Goal: Transaction & Acquisition: Purchase product/service

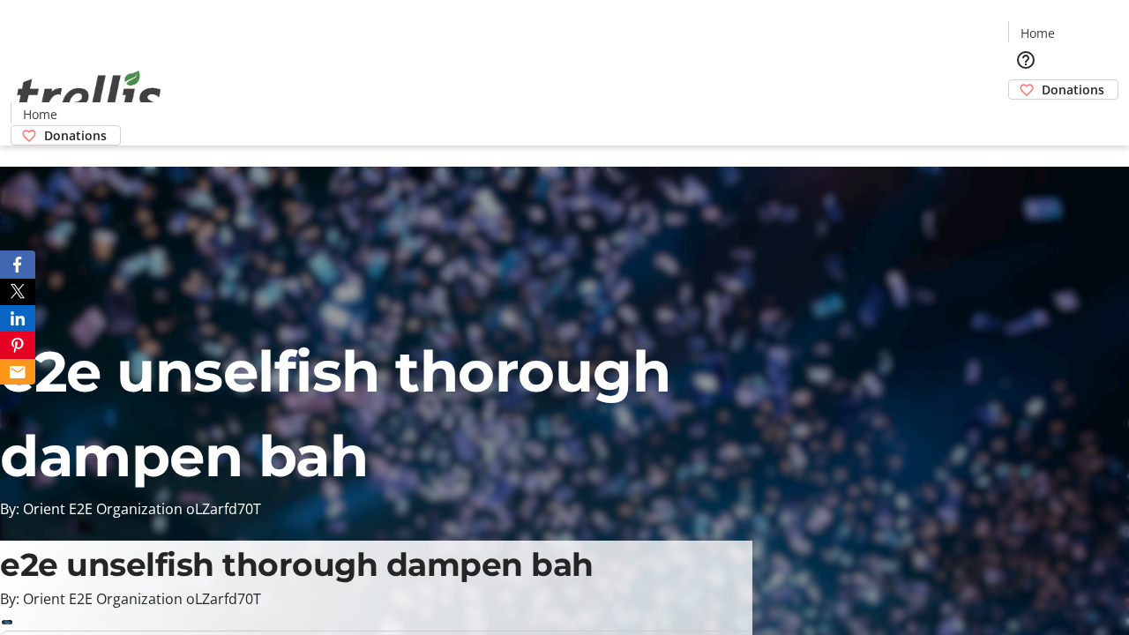
click at [1042, 80] on span "Donations" at bounding box center [1073, 89] width 63 height 19
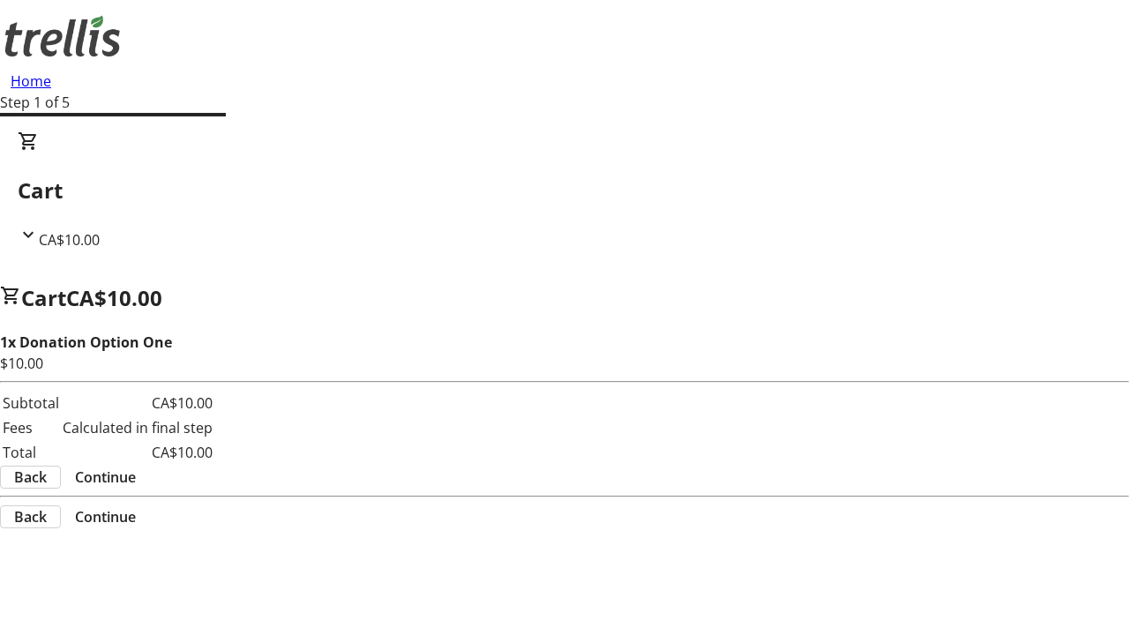
select select "CA"
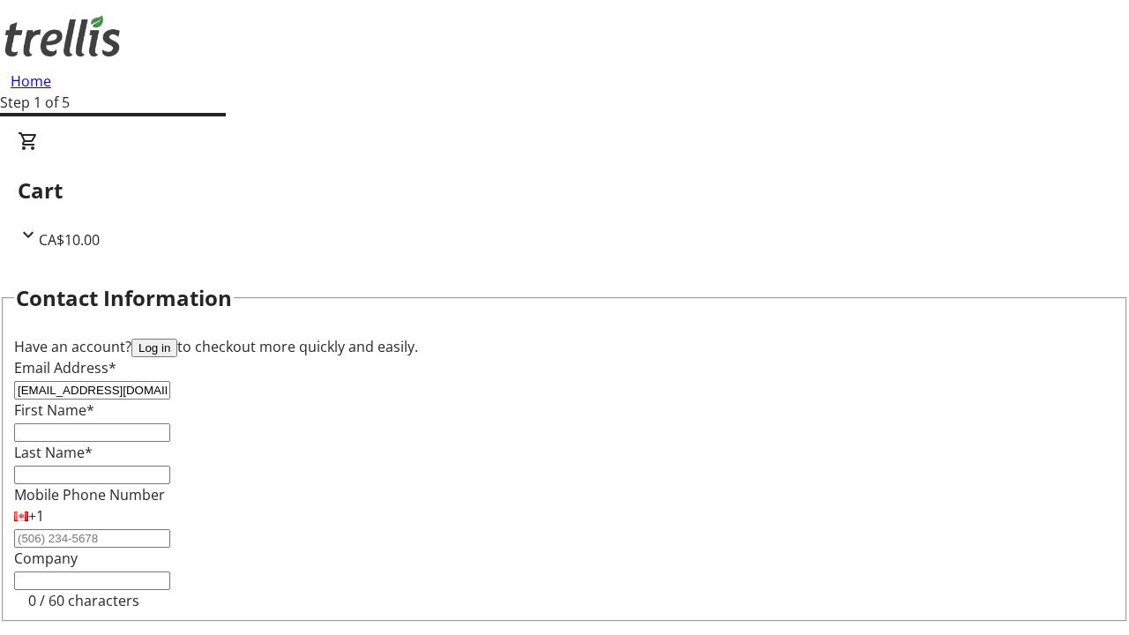
type input "[EMAIL_ADDRESS][DOMAIN_NAME]"
type input "Tia"
type input "[PERSON_NAME]"
type input "[STREET_ADDRESS][PERSON_NAME]"
type input "Kelowna"
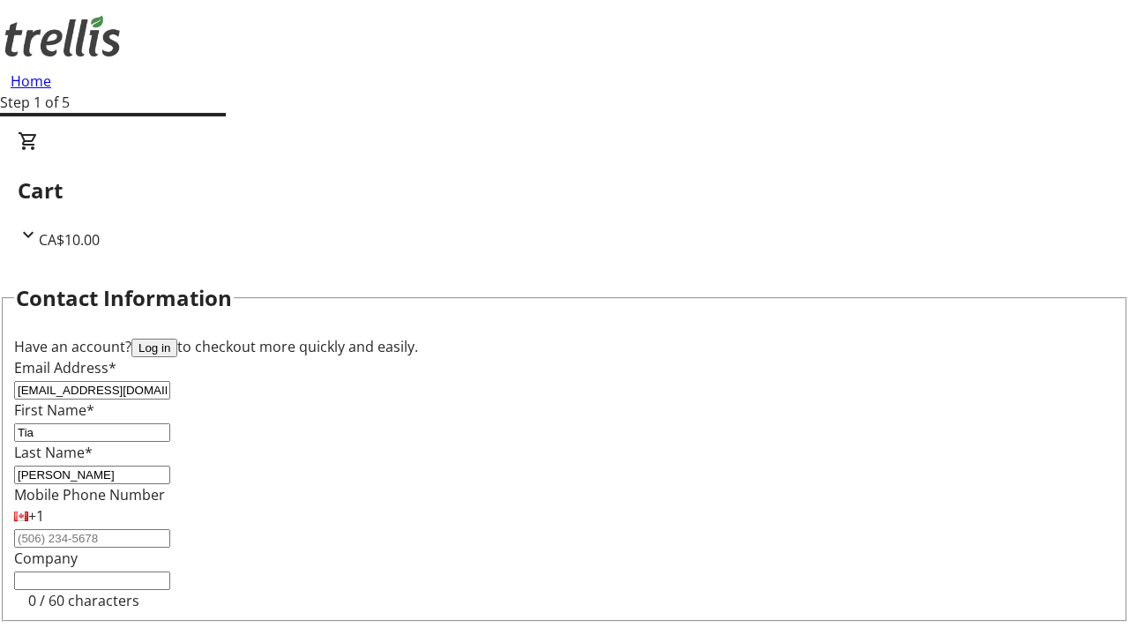
scroll to position [236, 0]
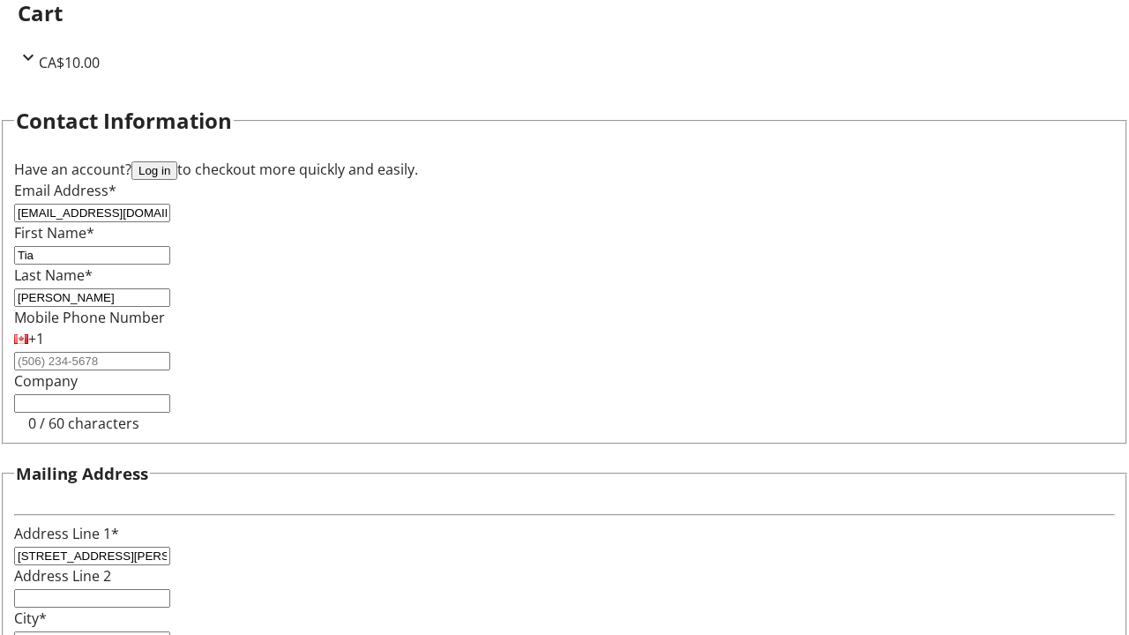
select select "BC"
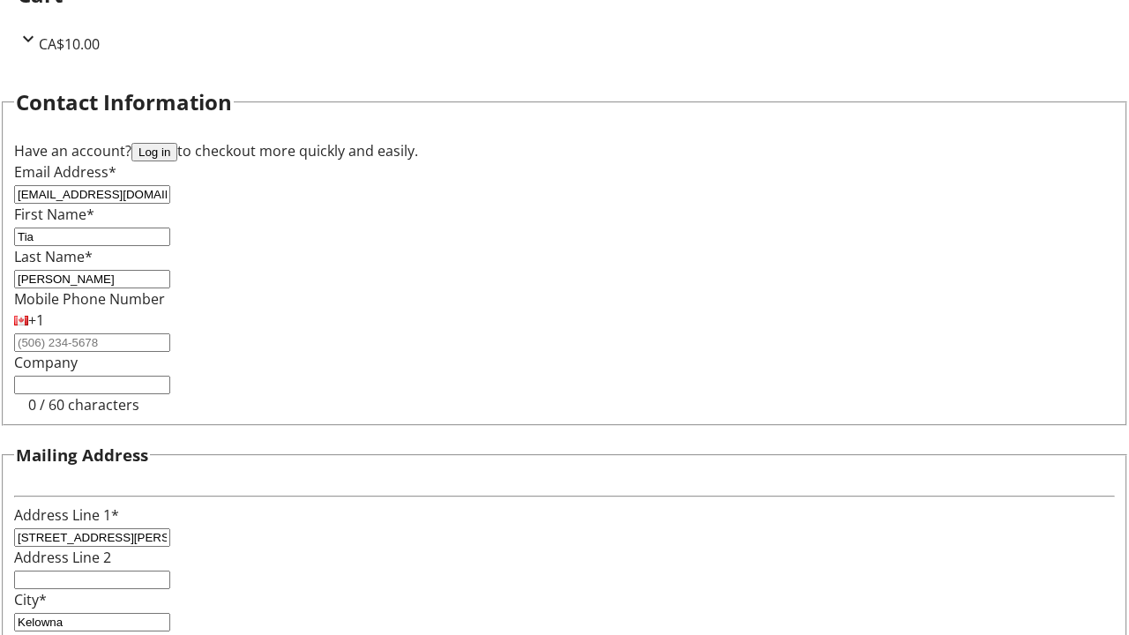
type input "Kelowna"
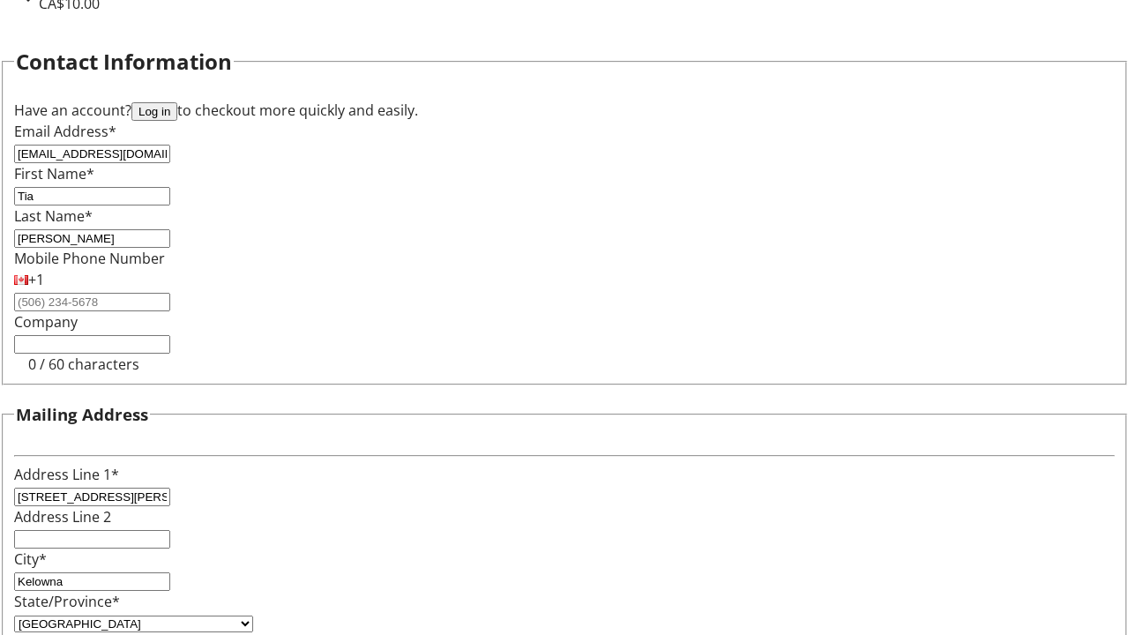
type input "V1Y 0C2"
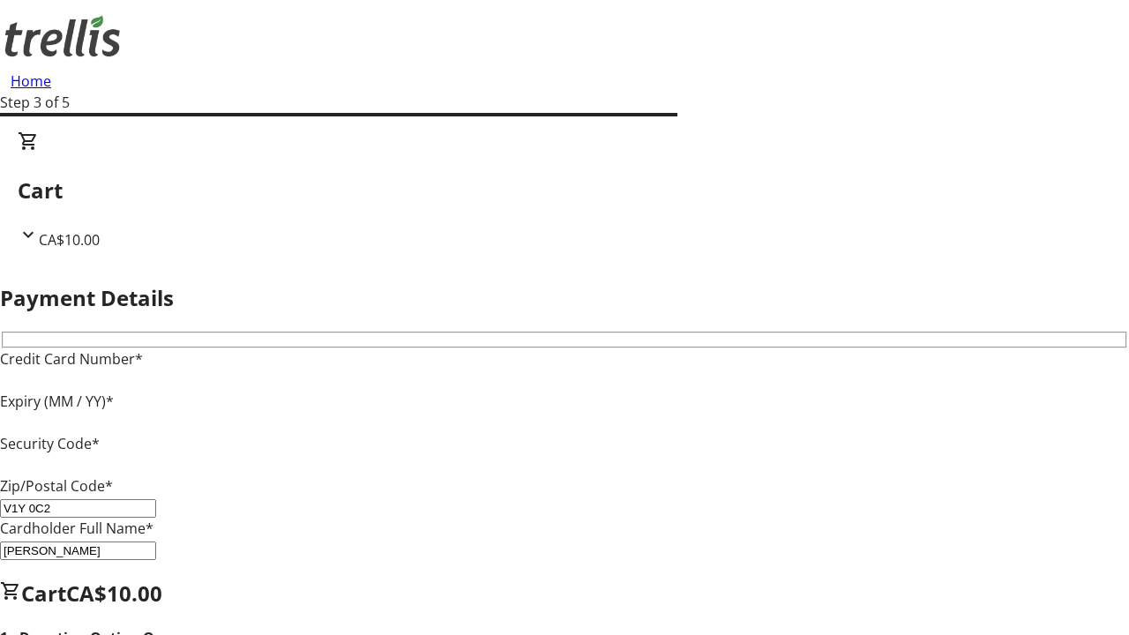
type input "V1Y 0C2"
